Goal: Task Accomplishment & Management: Use online tool/utility

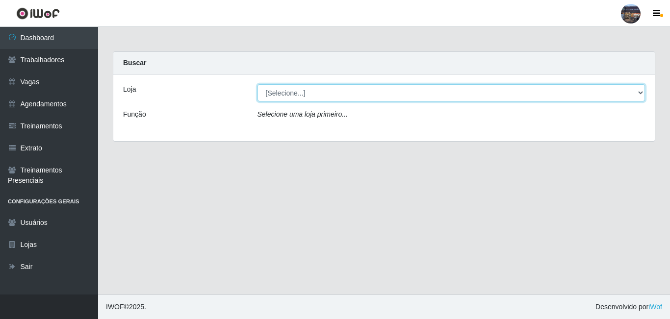
click at [355, 92] on select "[Selecione...] Gostinho da Roça" at bounding box center [451, 92] width 388 height 17
select select "303"
click at [257, 84] on select "[Selecione...] Gostinho da Roça" at bounding box center [451, 92] width 388 height 17
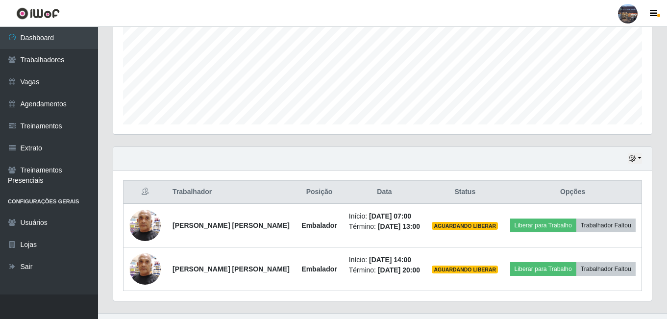
scroll to position [245, 0]
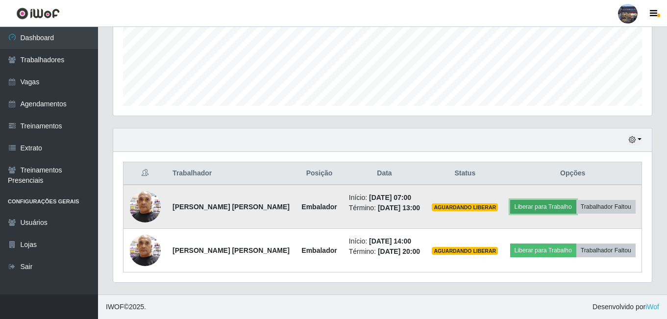
click at [556, 208] on button "Liberar para Trabalho" at bounding box center [543, 207] width 66 height 14
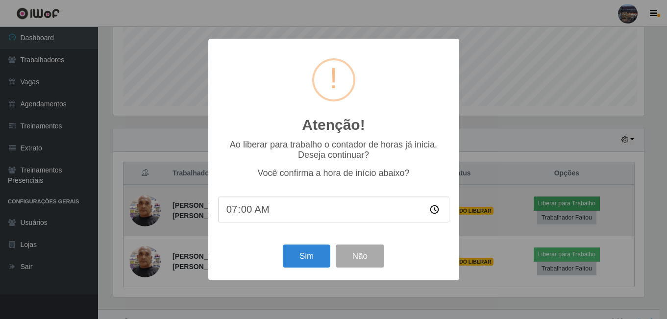
scroll to position [203, 534]
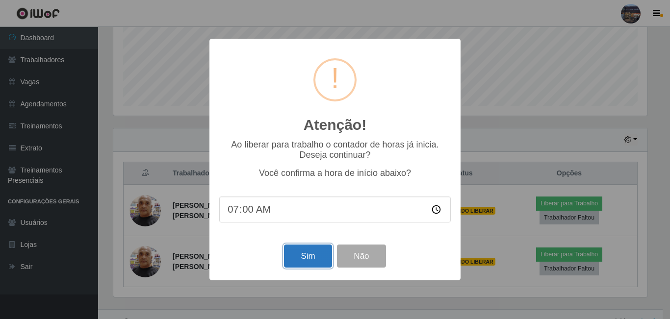
drag, startPoint x: 304, startPoint y: 261, endPoint x: 326, endPoint y: 251, distance: 23.0
click at [304, 261] on button "Sim" at bounding box center [308, 256] width 48 height 23
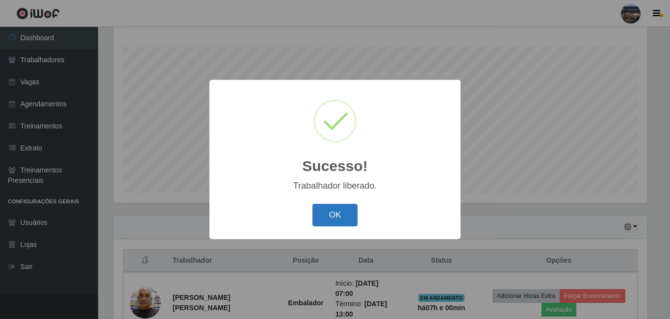
click at [336, 209] on button "OK" at bounding box center [335, 215] width 46 height 23
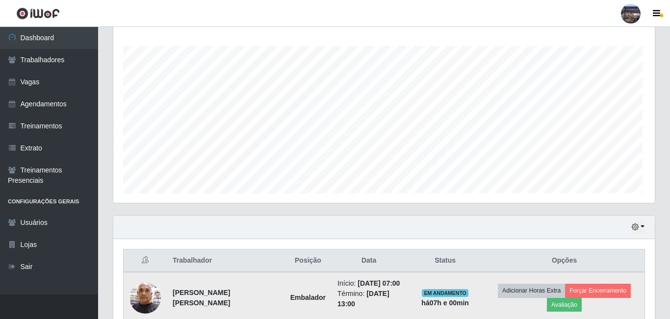
scroll to position [203, 539]
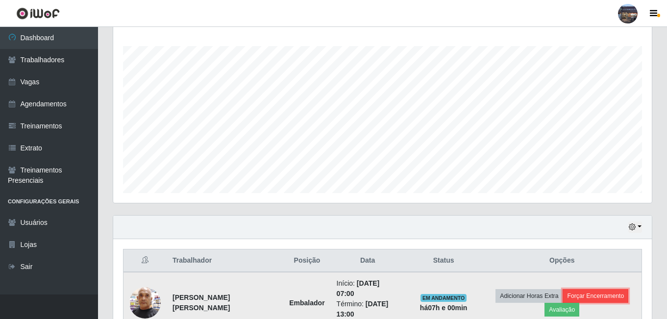
click at [593, 290] on button "Forçar Encerramento" at bounding box center [596, 296] width 66 height 14
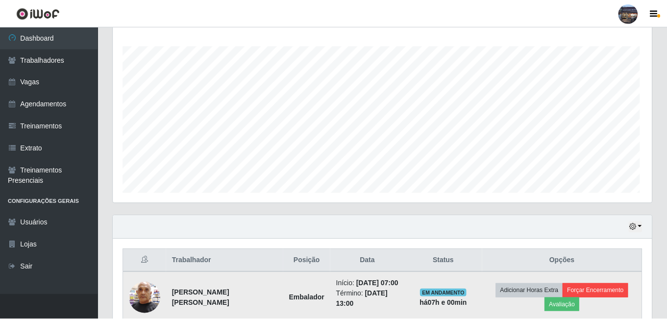
scroll to position [203, 534]
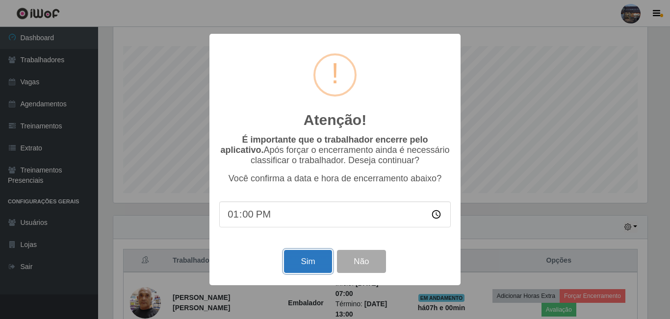
click at [316, 255] on button "Sim" at bounding box center [308, 261] width 48 height 23
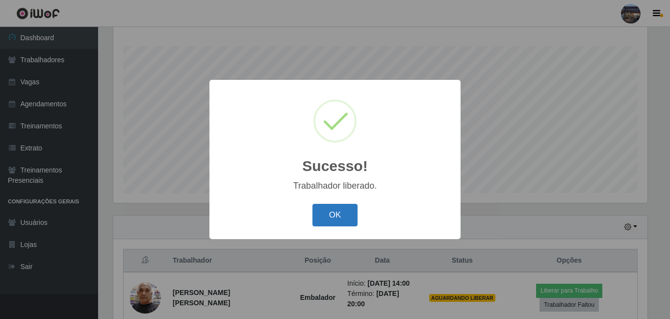
click at [355, 219] on button "OK" at bounding box center [335, 215] width 46 height 23
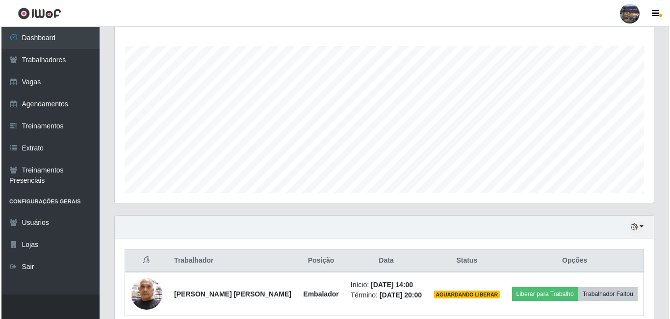
scroll to position [203, 539]
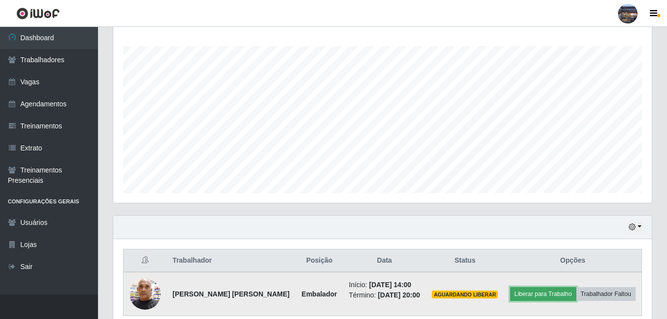
click at [548, 295] on button "Liberar para Trabalho" at bounding box center [543, 294] width 66 height 14
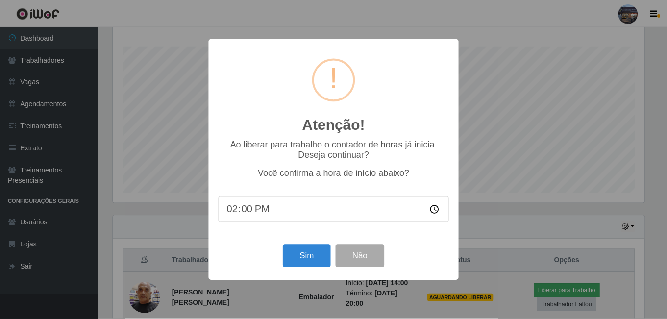
scroll to position [203, 534]
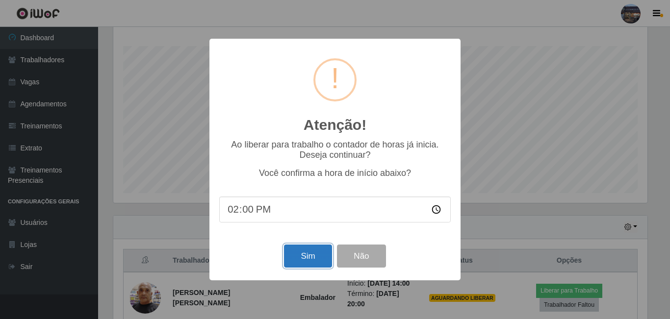
click at [311, 261] on button "Sim" at bounding box center [308, 256] width 48 height 23
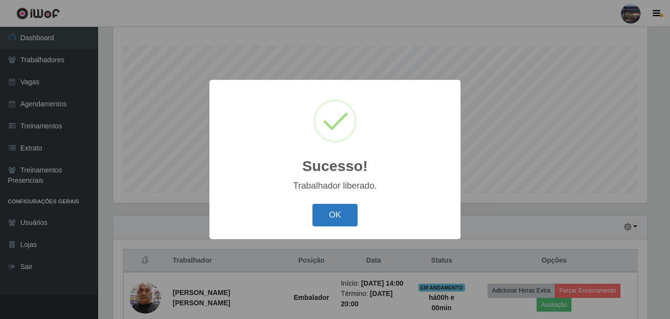
drag, startPoint x: 343, startPoint y: 218, endPoint x: 363, endPoint y: 221, distance: 20.4
click at [343, 218] on button "OK" at bounding box center [335, 215] width 46 height 23
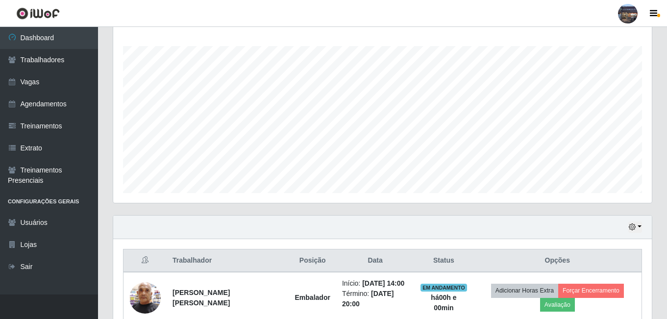
scroll to position [490010, 489675]
